Goal: Transaction & Acquisition: Purchase product/service

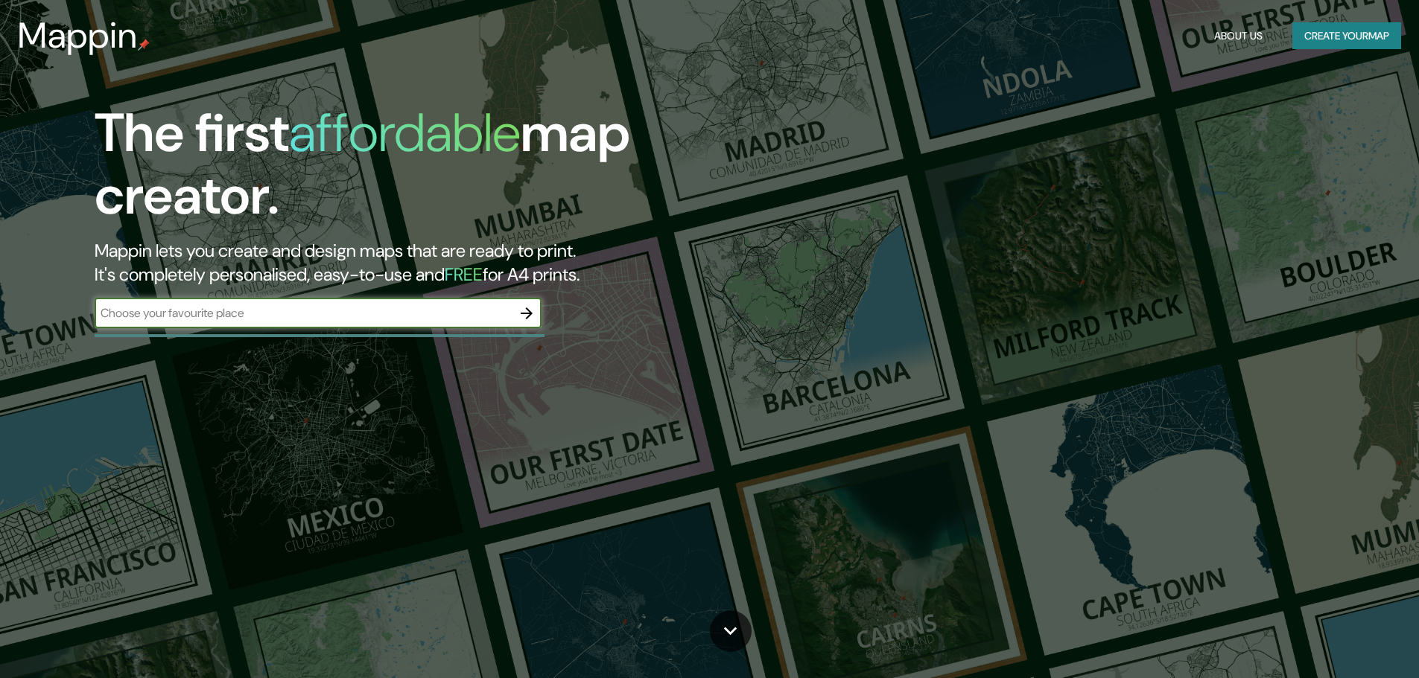
click at [439, 314] on input "text" at bounding box center [303, 313] width 417 height 17
click at [526, 316] on icon "button" at bounding box center [527, 314] width 18 height 18
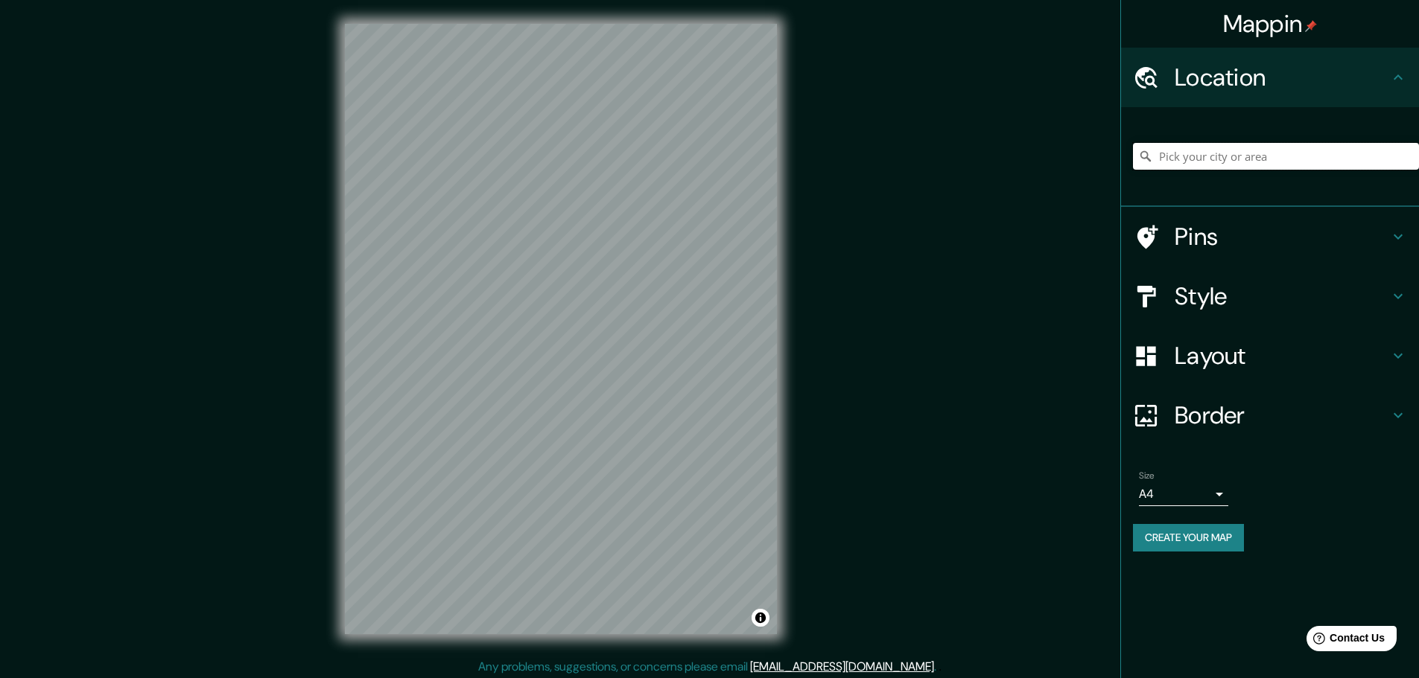
click at [1235, 149] on input "Pick your city or area" at bounding box center [1276, 156] width 286 height 27
click at [1200, 241] on h4 "Pins" at bounding box center [1281, 237] width 214 height 30
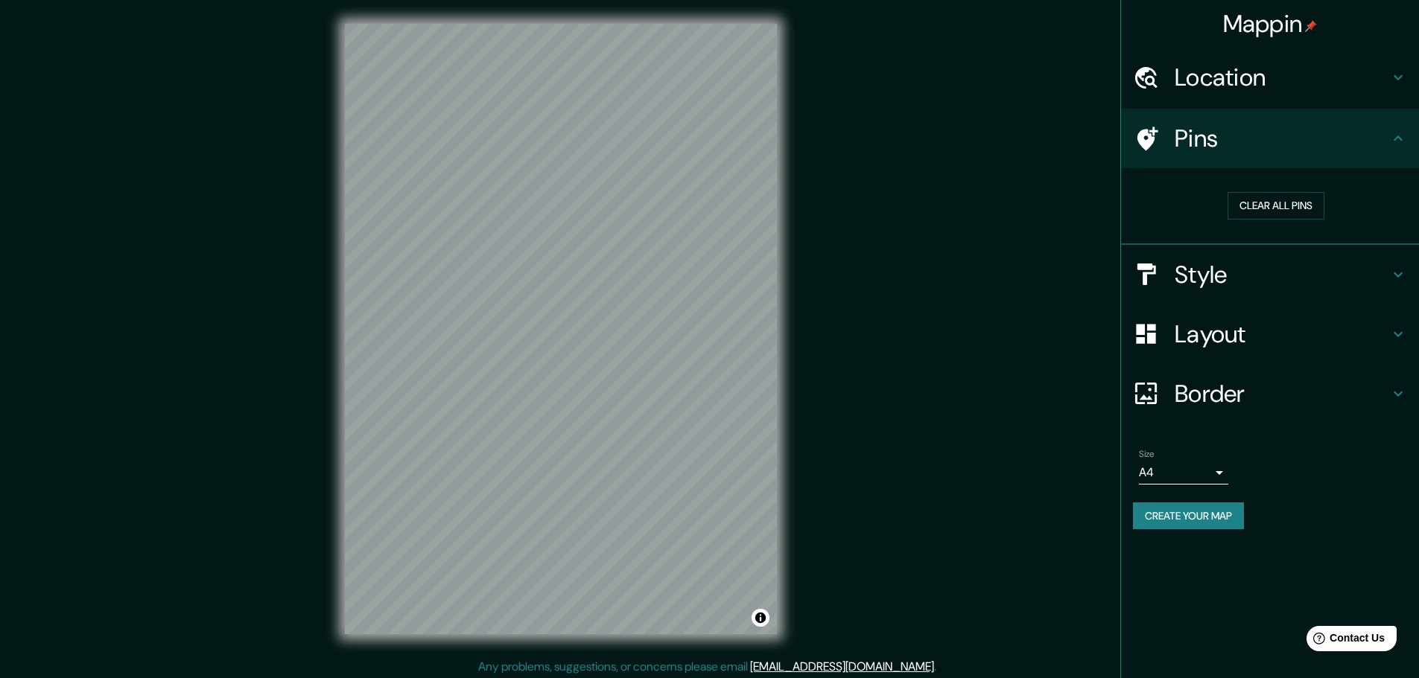
click at [1204, 275] on h4 "Style" at bounding box center [1281, 275] width 214 height 30
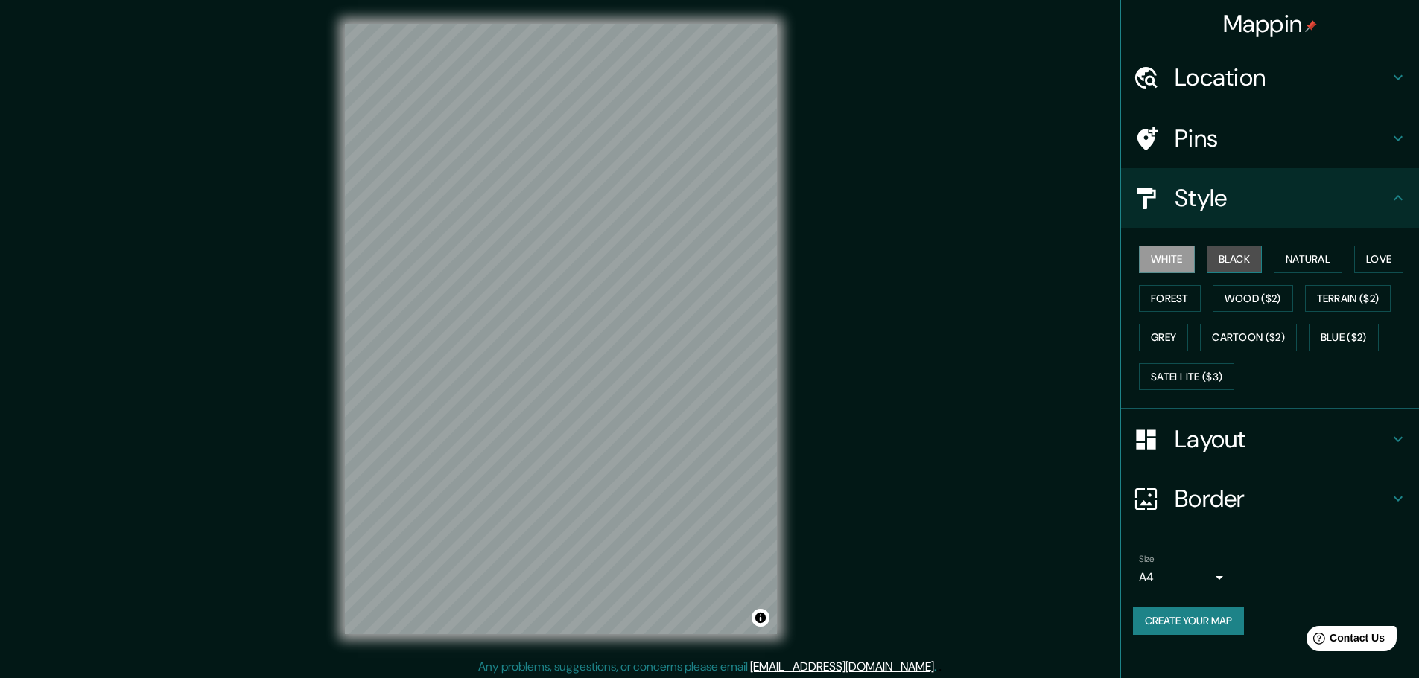
click at [1223, 261] on button "Black" at bounding box center [1234, 260] width 56 height 28
click at [1308, 257] on button "Natural" at bounding box center [1307, 260] width 69 height 28
click at [1348, 261] on div "White Black Natural Love Forest Wood ($2) Terrain ($2) Grey Cartoon ($2) Blue (…" at bounding box center [1276, 318] width 286 height 156
click at [1349, 300] on button "Terrain ($2)" at bounding box center [1348, 299] width 86 height 28
click at [1261, 300] on button "Wood ($2)" at bounding box center [1252, 299] width 80 height 28
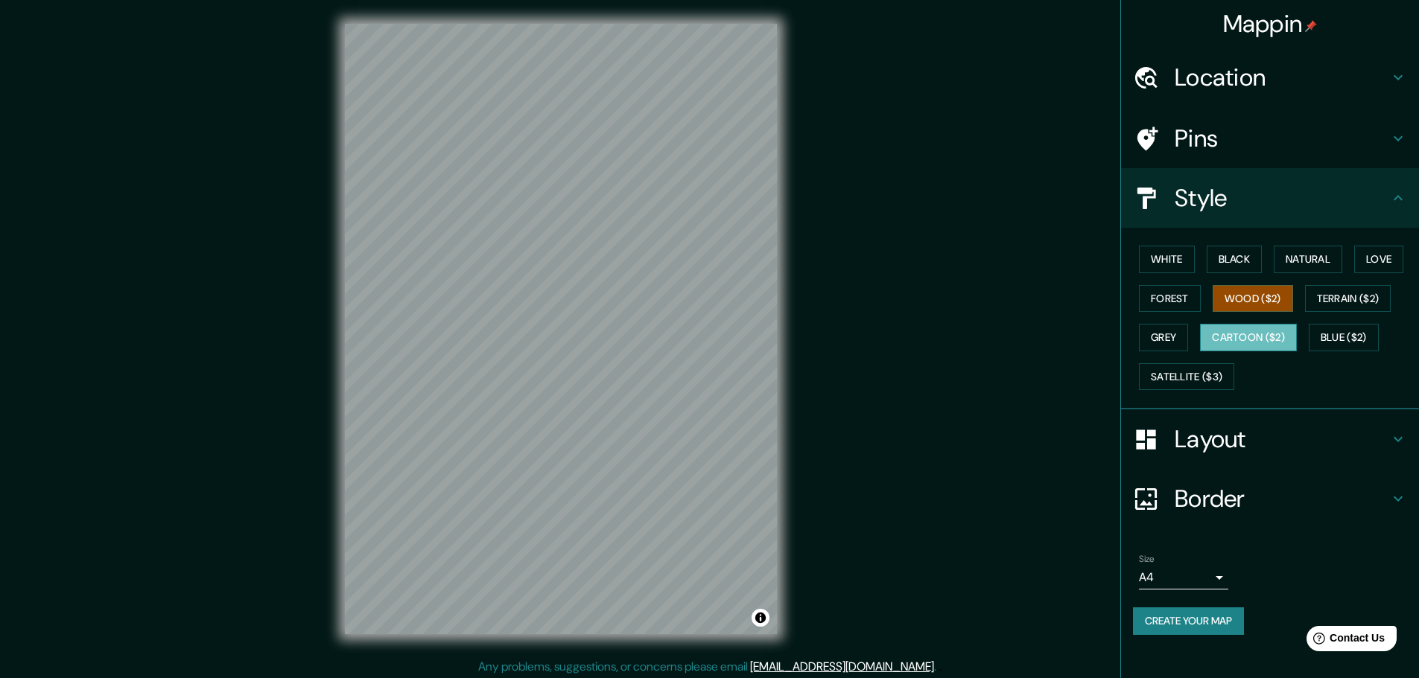
click at [1252, 340] on button "Cartoon ($2)" at bounding box center [1248, 338] width 97 height 28
click at [1258, 334] on button "Cartoon ($2)" at bounding box center [1248, 338] width 97 height 28
click at [1262, 300] on button "Wood ($2)" at bounding box center [1252, 299] width 80 height 28
click at [1264, 74] on h4 "Location" at bounding box center [1281, 78] width 214 height 30
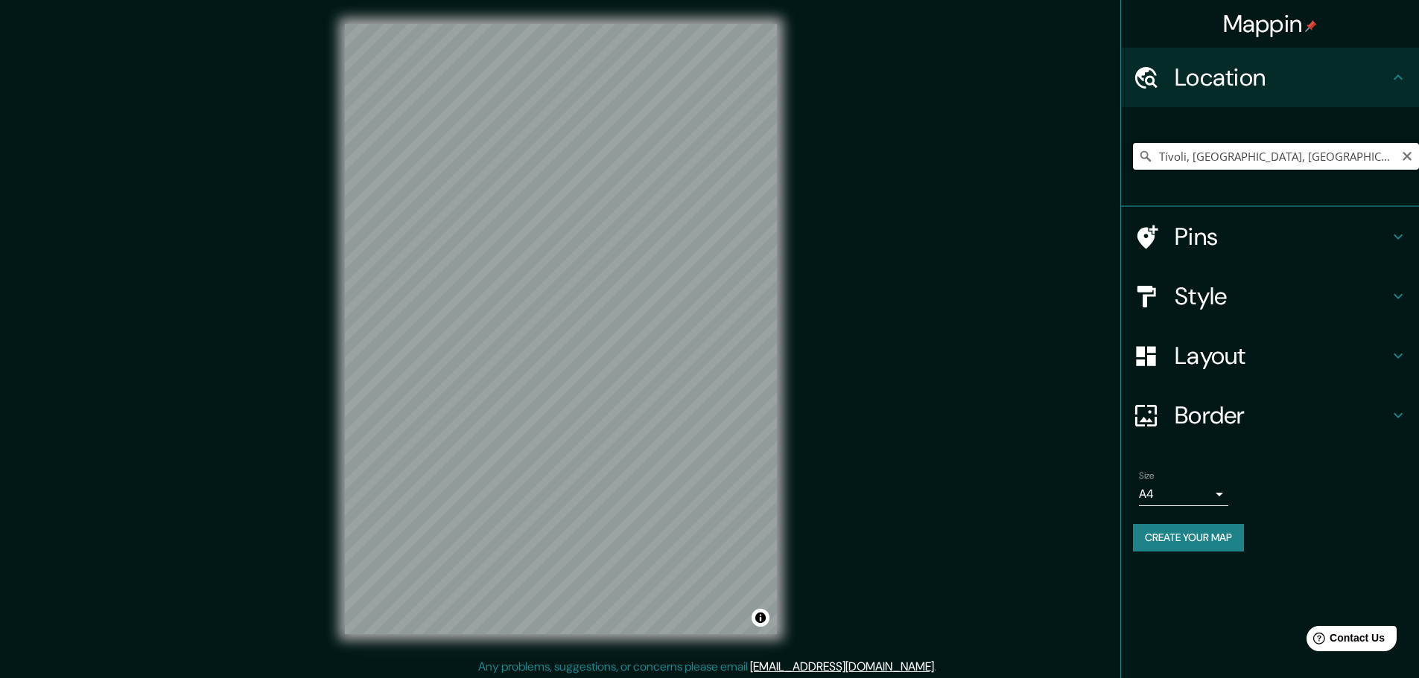
click at [1249, 157] on input "Tívoli, [GEOGRAPHIC_DATA], [GEOGRAPHIC_DATA]" at bounding box center [1276, 156] width 286 height 27
click at [1183, 153] on input "Tívoli, [GEOGRAPHIC_DATA], [GEOGRAPHIC_DATA]" at bounding box center [1276, 156] width 286 height 27
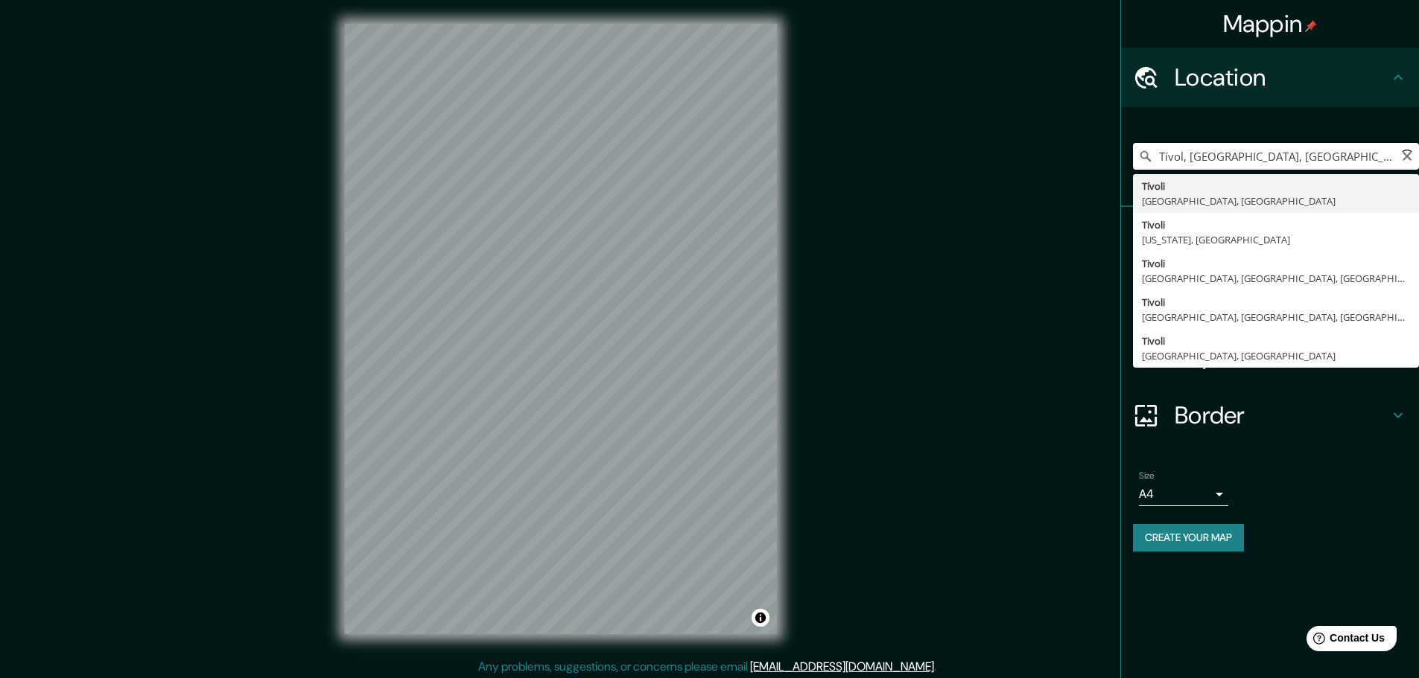
type input "Tívoli, [GEOGRAPHIC_DATA], [GEOGRAPHIC_DATA]"
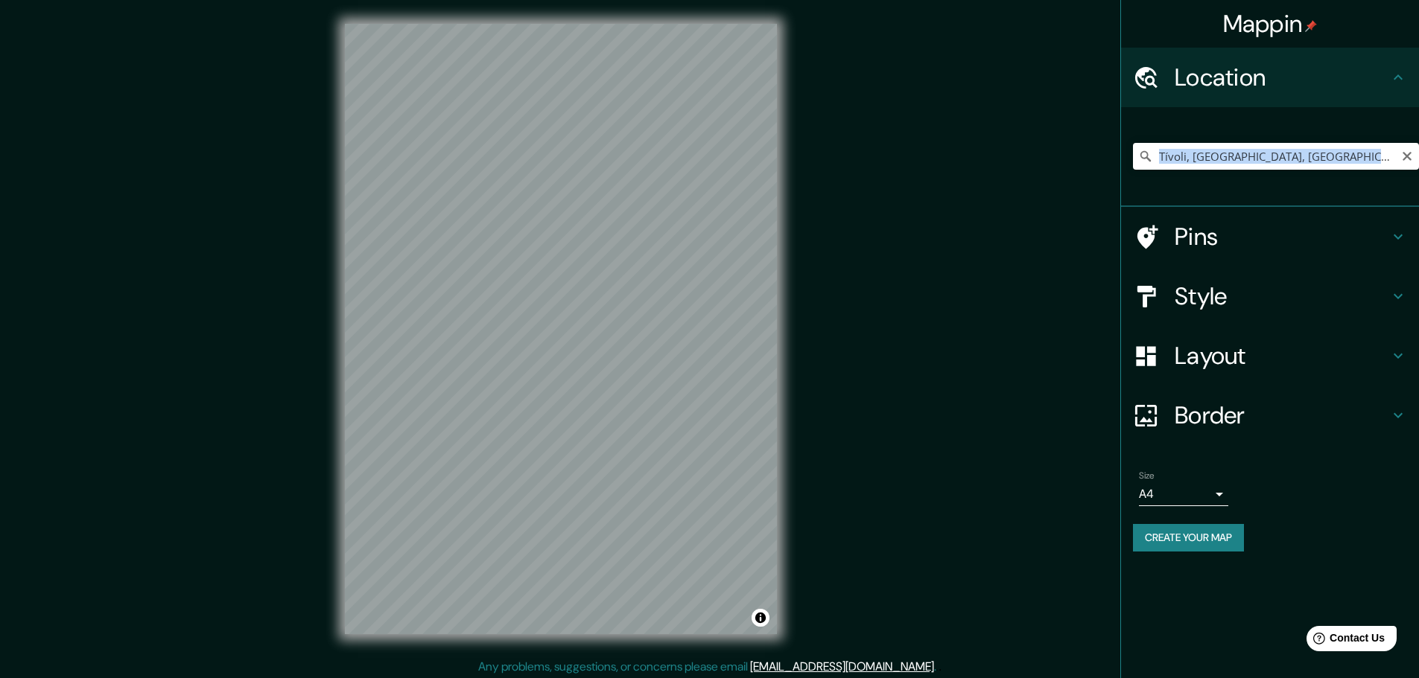
click at [1218, 188] on div "Tívoli, [GEOGRAPHIC_DATA], [GEOGRAPHIC_DATA]" at bounding box center [1276, 156] width 286 height 74
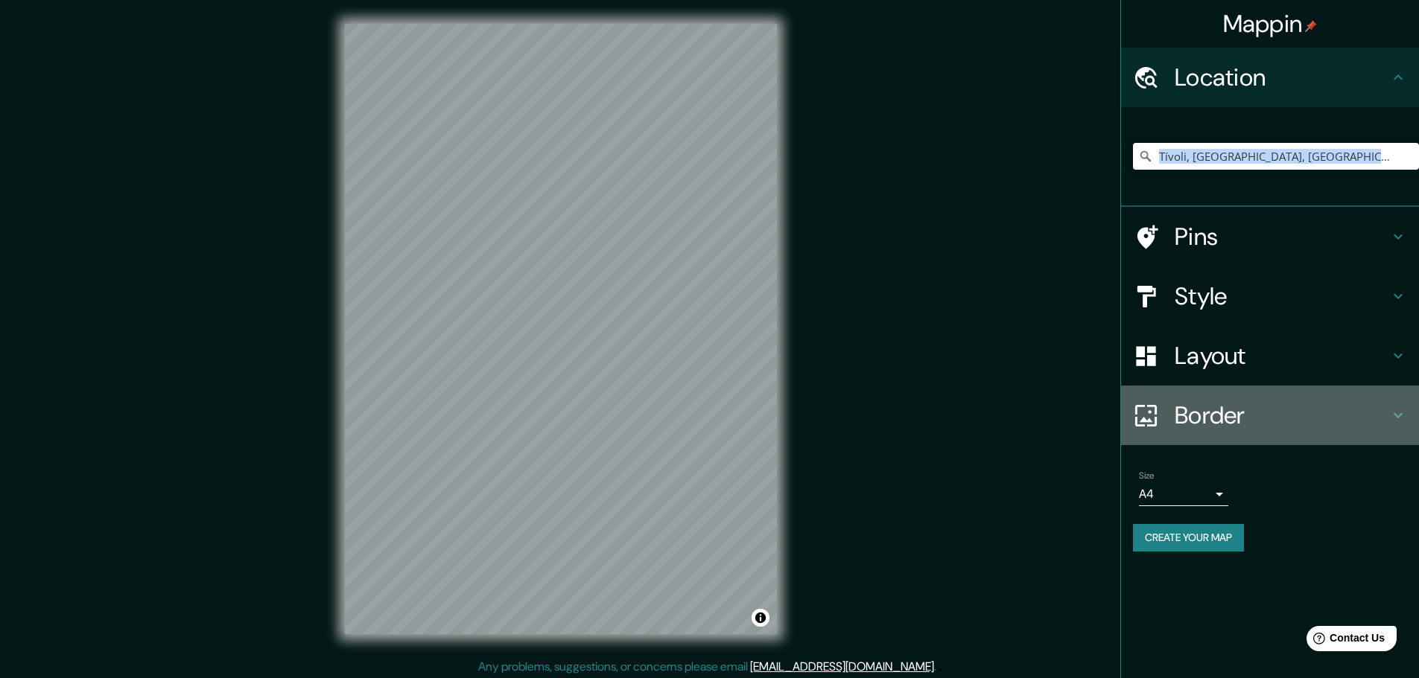
click at [1228, 415] on h4 "Border" at bounding box center [1281, 416] width 214 height 30
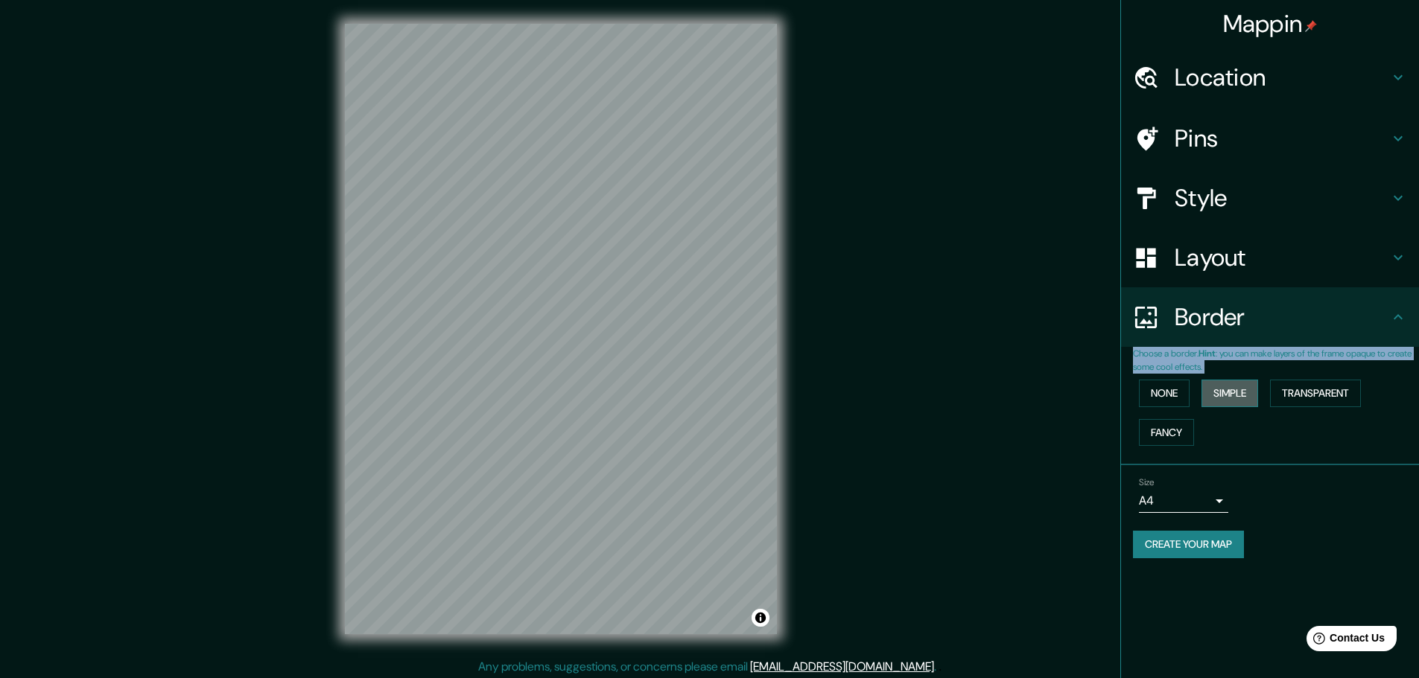
click at [1218, 392] on button "Simple" at bounding box center [1229, 394] width 57 height 28
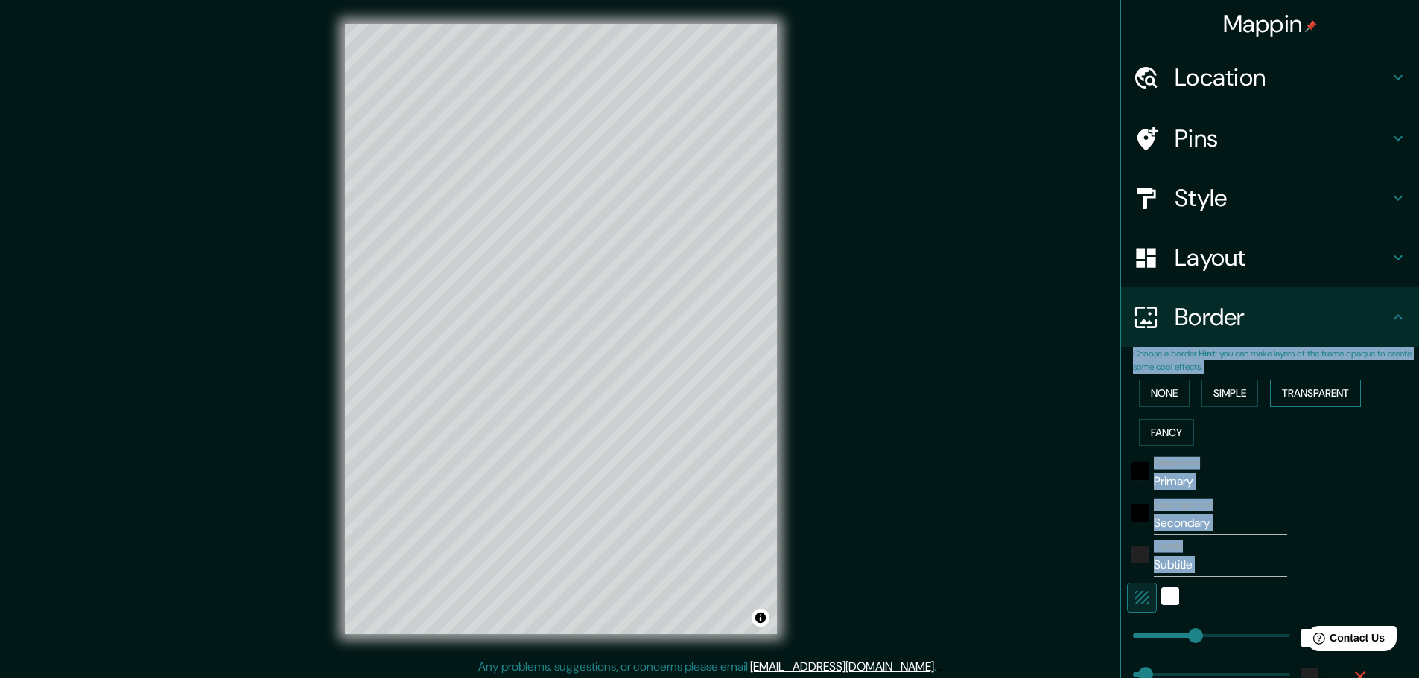
click at [1296, 398] on button "Transparent" at bounding box center [1315, 394] width 91 height 28
click at [1163, 436] on button "Fancy" at bounding box center [1166, 433] width 55 height 28
click at [1270, 441] on div "None Simple Transparent Fancy" at bounding box center [1276, 413] width 286 height 78
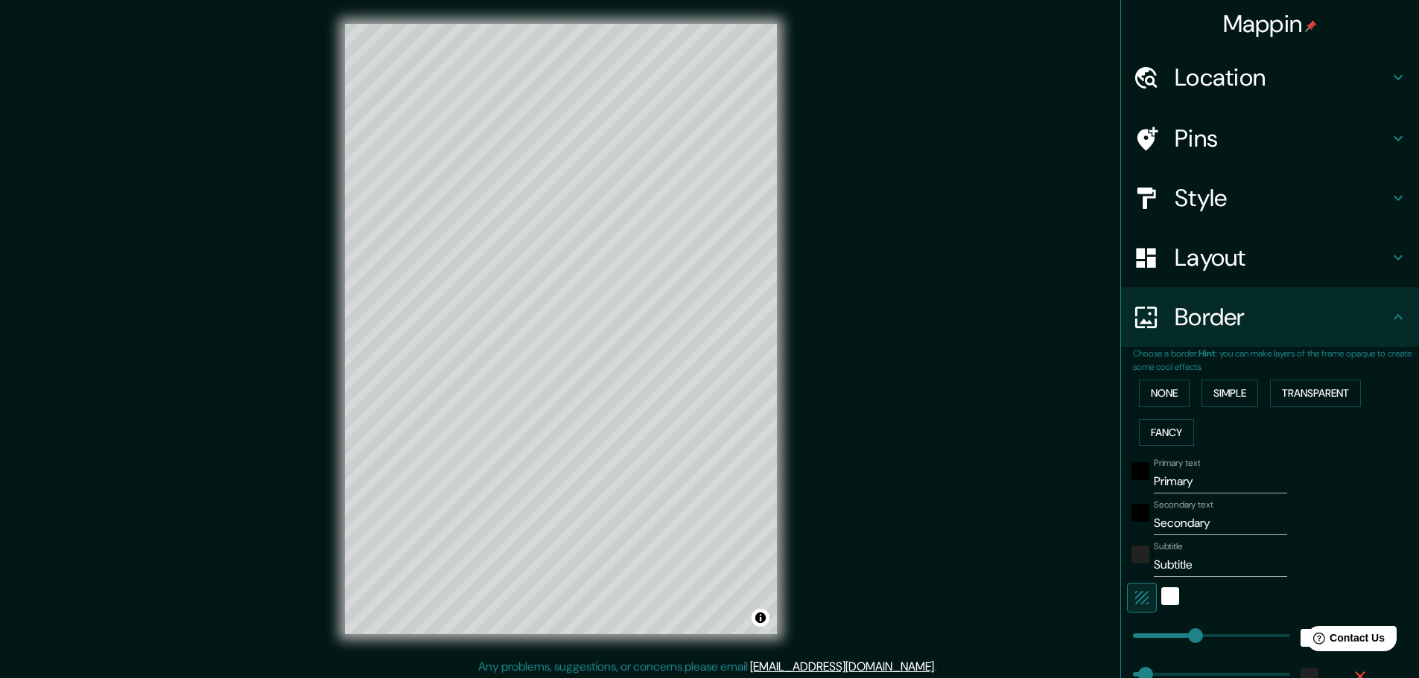
click at [1206, 316] on h4 "Border" at bounding box center [1281, 317] width 214 height 30
click at [1150, 393] on button "None" at bounding box center [1164, 394] width 51 height 28
